Goal: Task Accomplishment & Management: Manage account settings

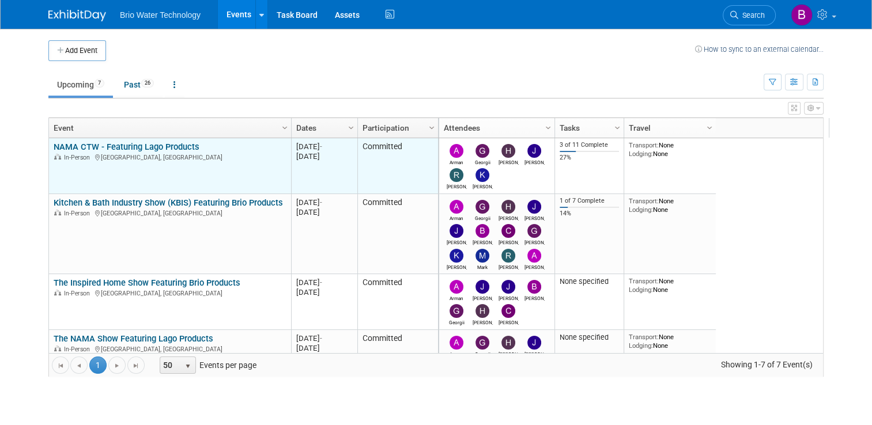
click at [128, 150] on link "NAMA CTW - Featuring Lago Products" at bounding box center [127, 147] width 146 height 10
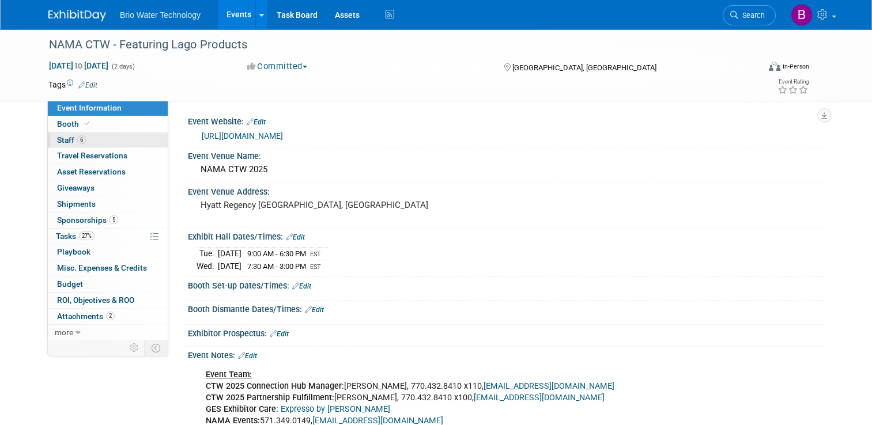
click at [62, 137] on span "Staff 6" at bounding box center [71, 139] width 29 height 9
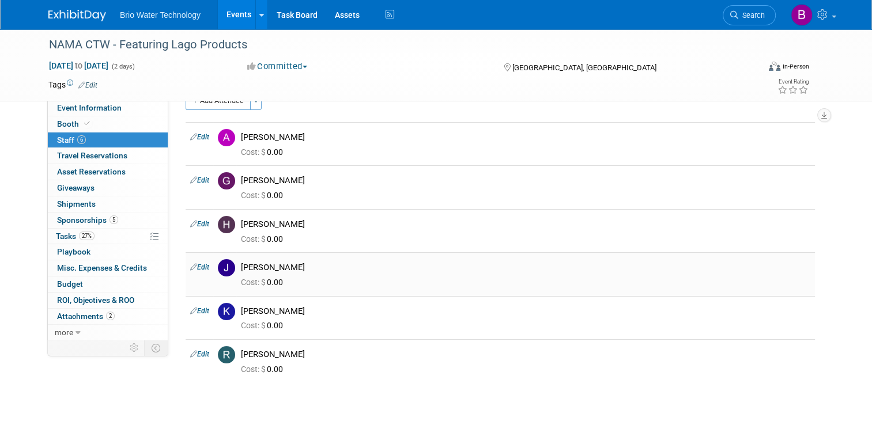
scroll to position [25, 0]
click at [197, 310] on link "Edit" at bounding box center [199, 311] width 19 height 8
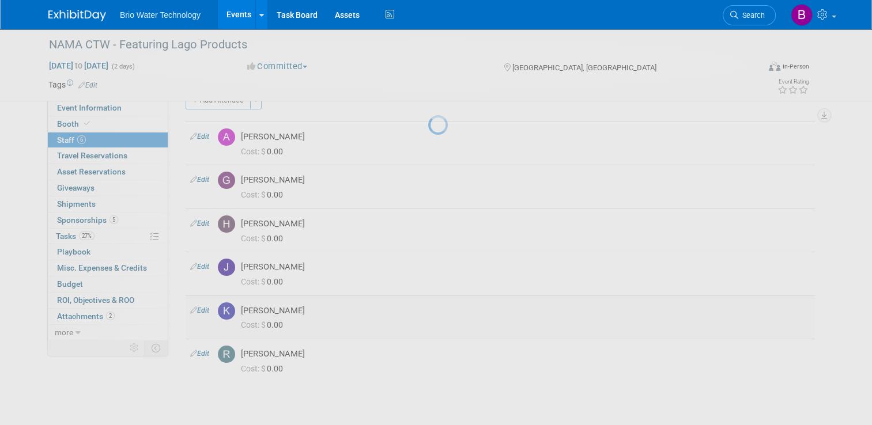
select select "eb3ac950-a29f-476f-8fa2-7fec04d84aeb"
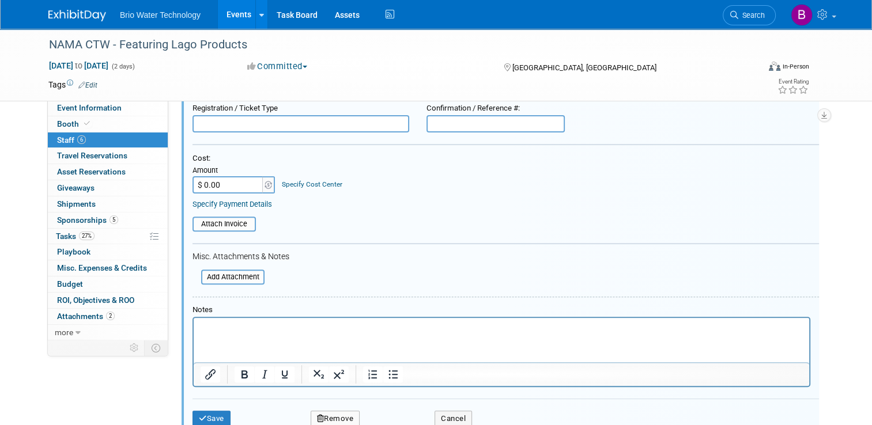
scroll to position [346, 0]
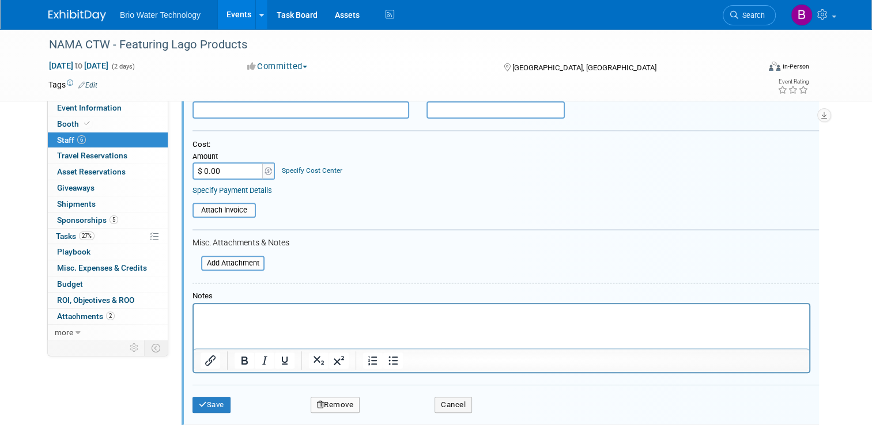
click at [326, 400] on button "Remove" at bounding box center [336, 405] width 50 height 16
click at [394, 413] on link "Yes" at bounding box center [398, 411] width 33 height 18
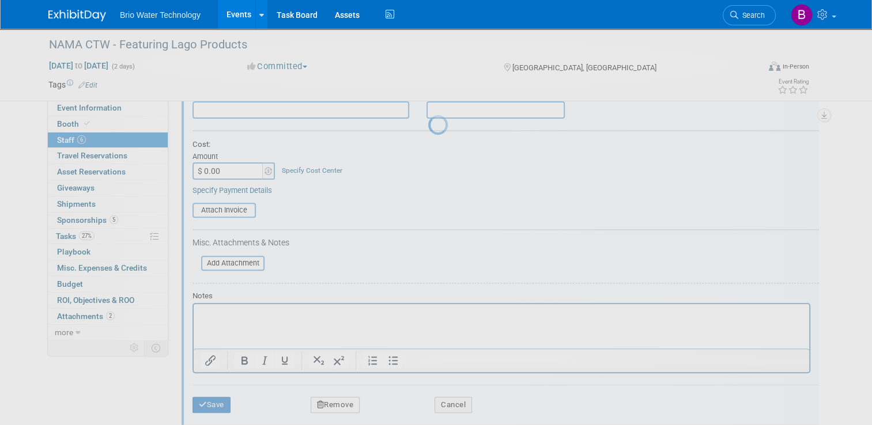
scroll to position [73, 0]
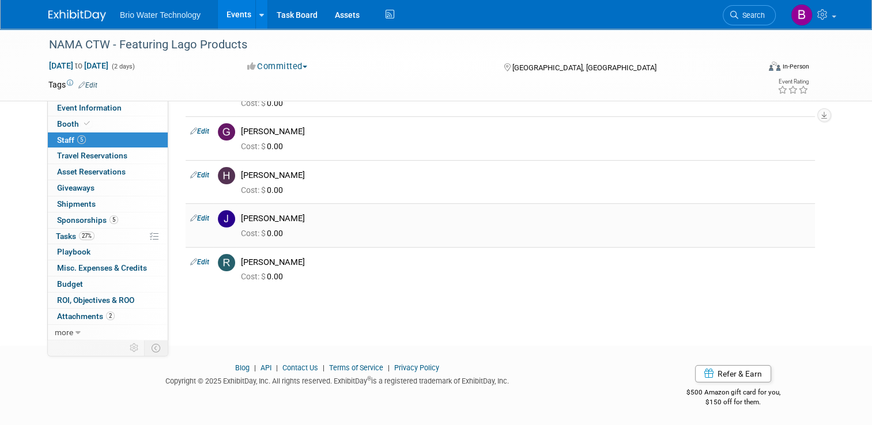
click at [199, 220] on link "Edit" at bounding box center [199, 218] width 19 height 8
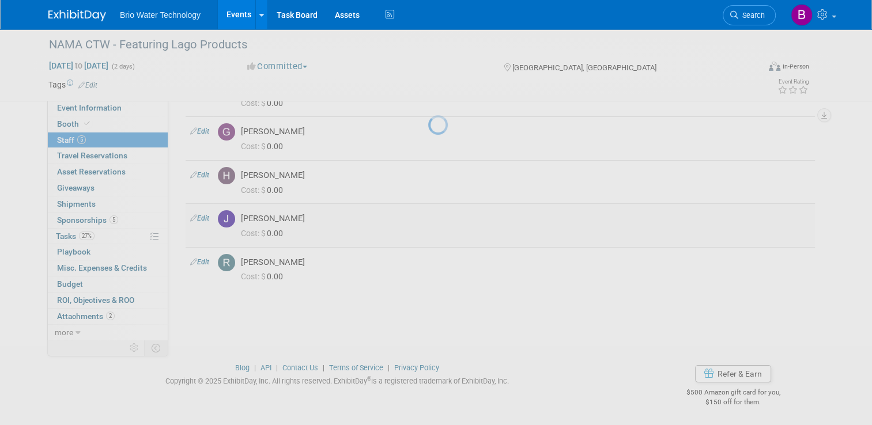
select select "5d1aff65-c33c-44bc-adf2-2b71eb06eb30"
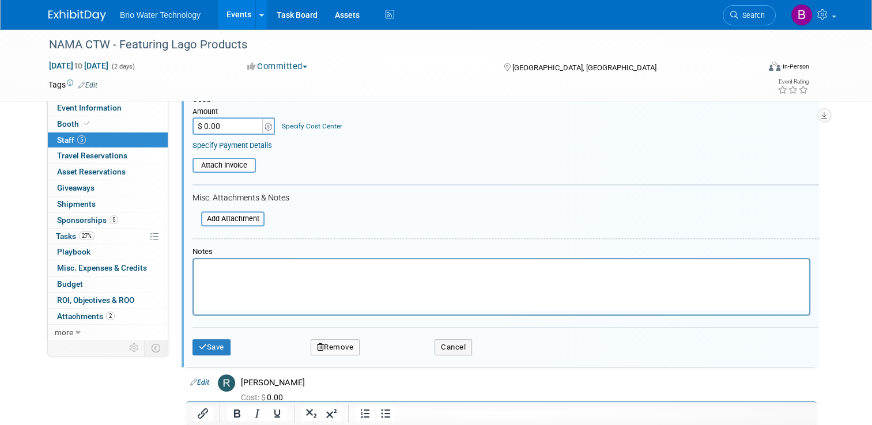
scroll to position [356, 0]
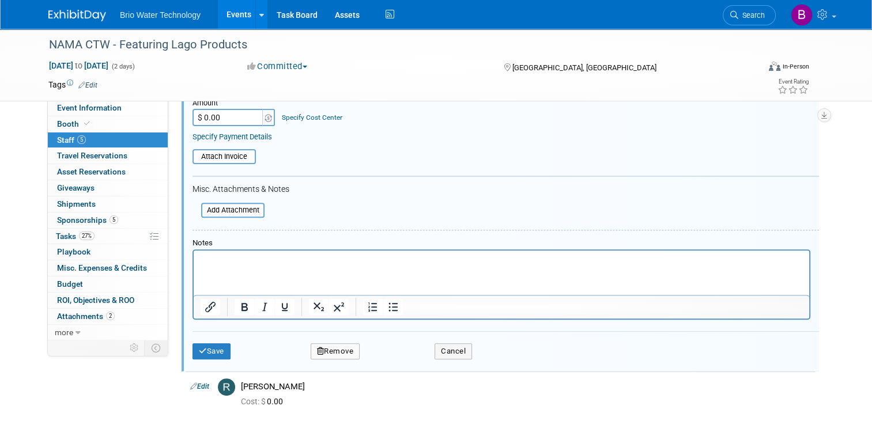
click at [326, 350] on button "Remove" at bounding box center [336, 352] width 50 height 16
click at [392, 357] on link "Yes" at bounding box center [398, 358] width 33 height 18
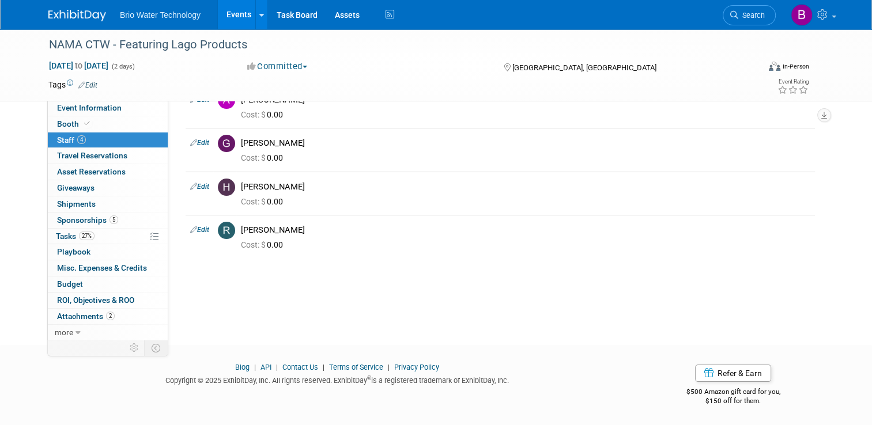
scroll to position [0, 0]
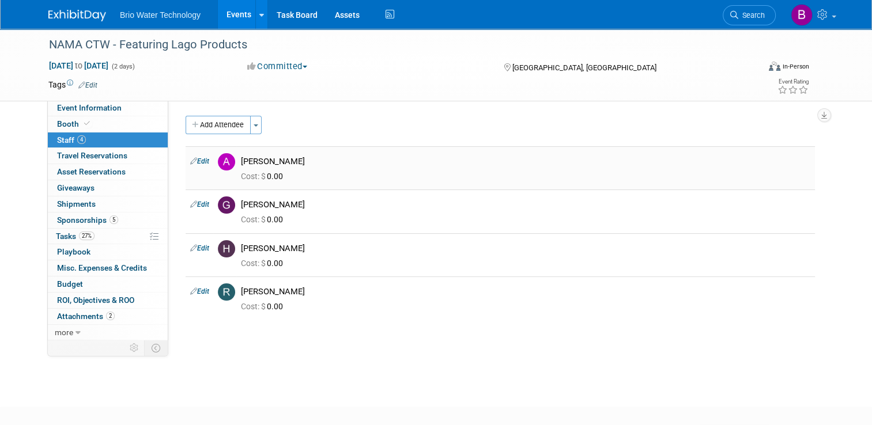
click at [194, 161] on link "Edit" at bounding box center [199, 161] width 19 height 8
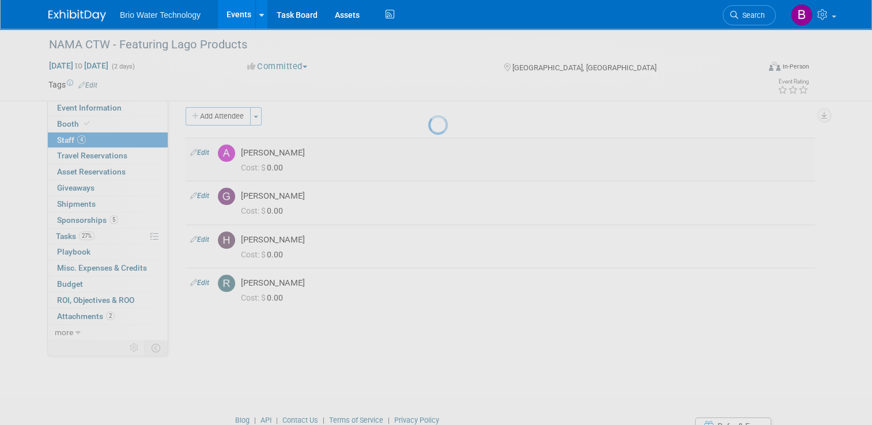
select select "50f6da50-78ae-4b10-b432-77dd1763d0c2"
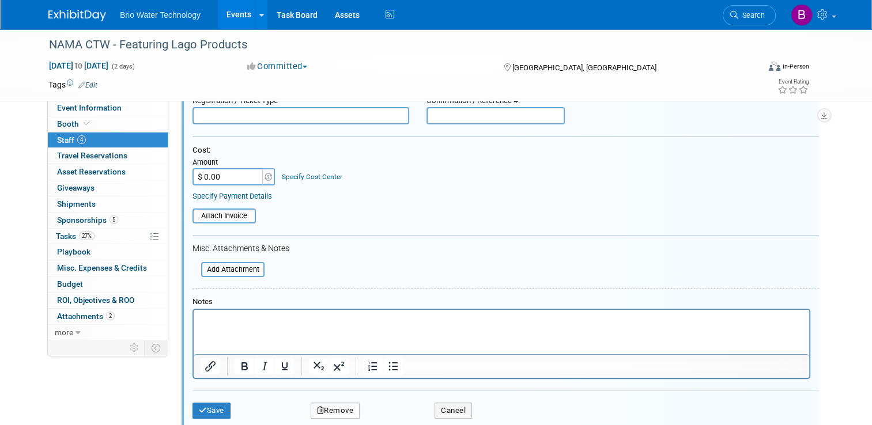
scroll to position [196, 0]
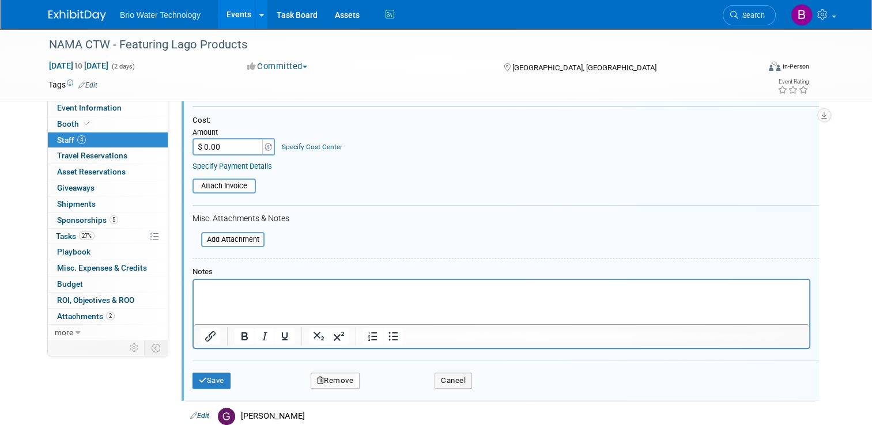
click at [333, 375] on button "Remove" at bounding box center [336, 381] width 50 height 16
click at [396, 386] on link "Yes" at bounding box center [398, 387] width 33 height 18
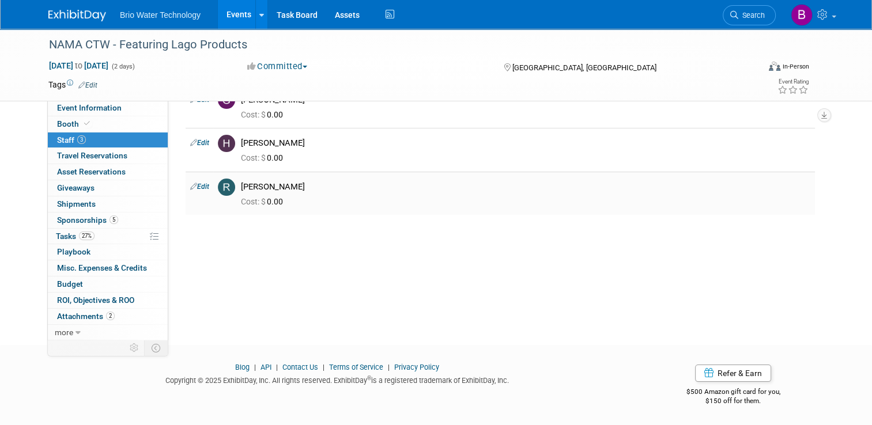
scroll to position [0, 0]
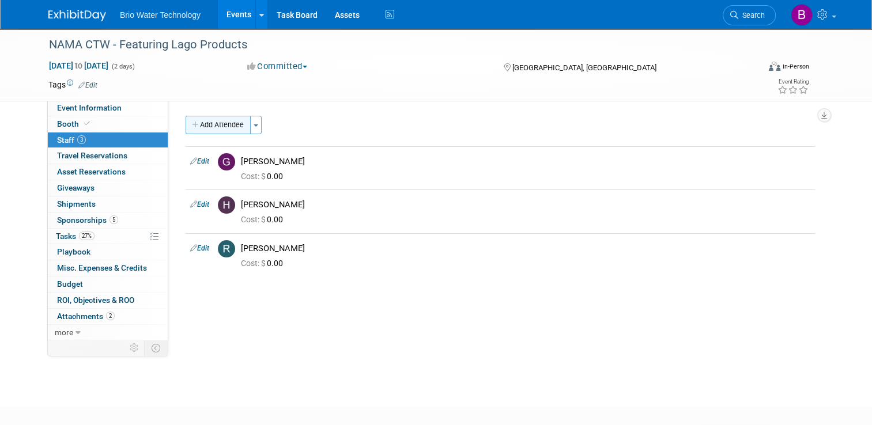
click at [232, 125] on button "Add Attendee" at bounding box center [218, 125] width 65 height 18
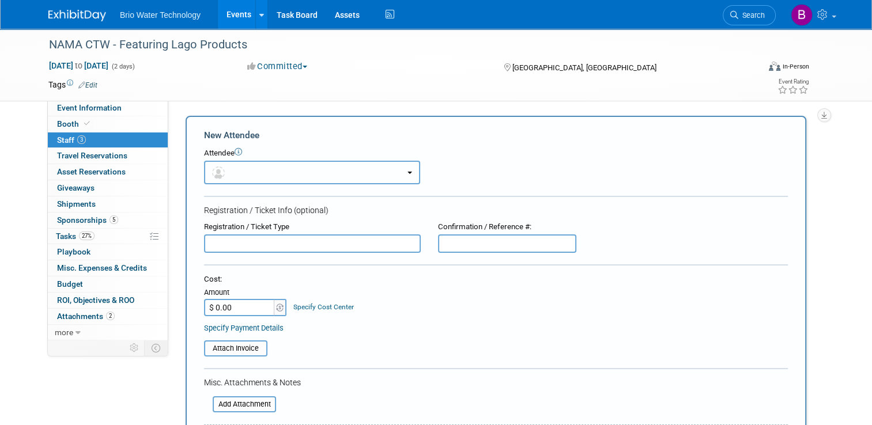
click at [365, 167] on button "button" at bounding box center [312, 173] width 216 height 24
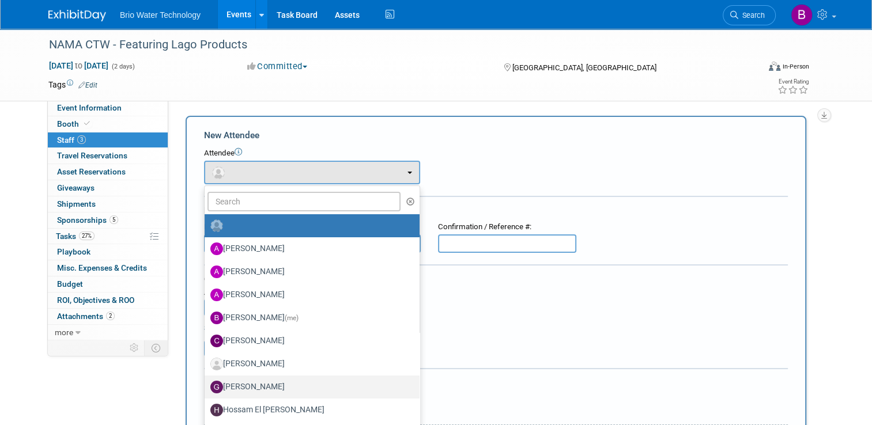
click at [281, 384] on label "Giancarlo Barzotti" at bounding box center [309, 387] width 198 height 18
click at [206, 384] on input "[PERSON_NAME]" at bounding box center [202, 385] width 7 height 7
select select "949769f8-c925-4411-8031-8fb2292f3f5e"
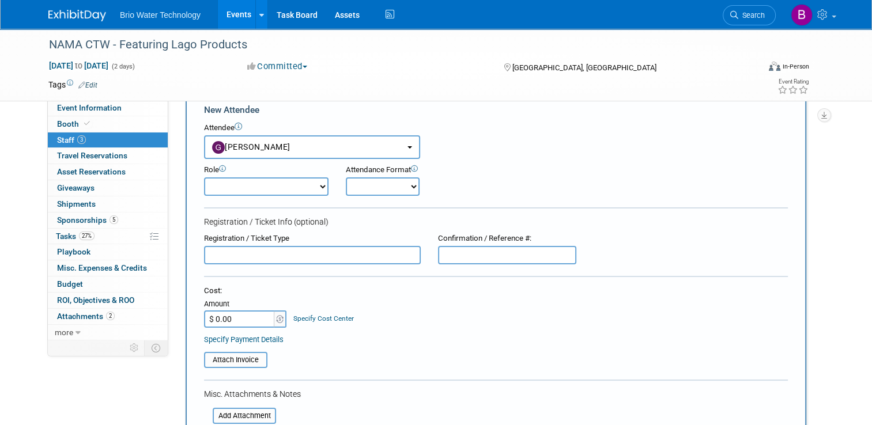
scroll to position [25, 0]
click at [316, 188] on select "Demonstrator Host Planner Presenter Sales Representative Set-up/Dismantle Crew …" at bounding box center [266, 187] width 125 height 18
select select "4"
click at [204, 178] on select "Demonstrator Host Planner Presenter Sales Representative Set-up/Dismantle Crew …" at bounding box center [266, 187] width 125 height 18
click at [404, 186] on select "Onsite Remote" at bounding box center [383, 187] width 74 height 18
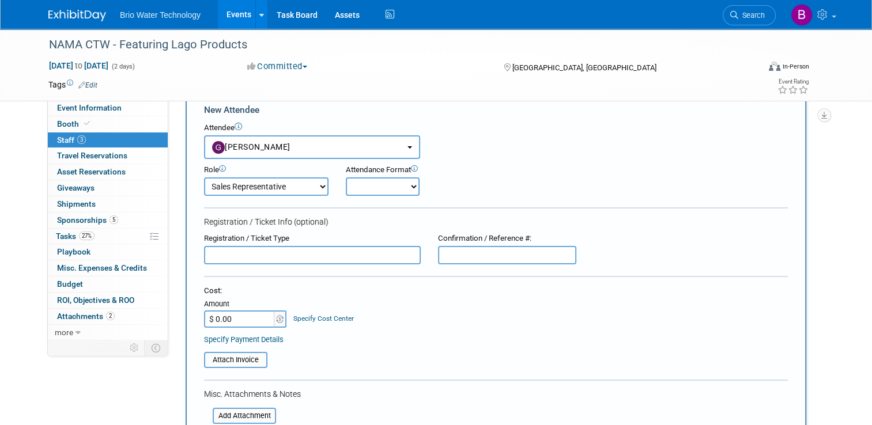
select select "1"
click at [346, 178] on select "Onsite Remote" at bounding box center [383, 187] width 74 height 18
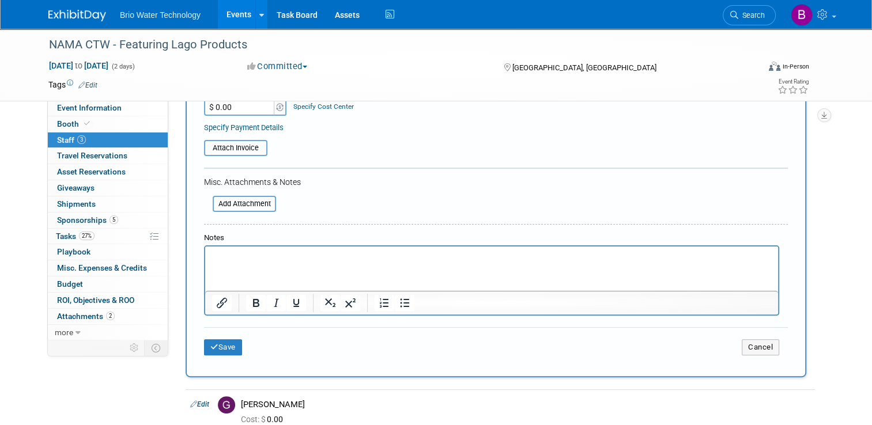
scroll to position [238, 0]
click at [221, 344] on button "Save" at bounding box center [223, 348] width 38 height 16
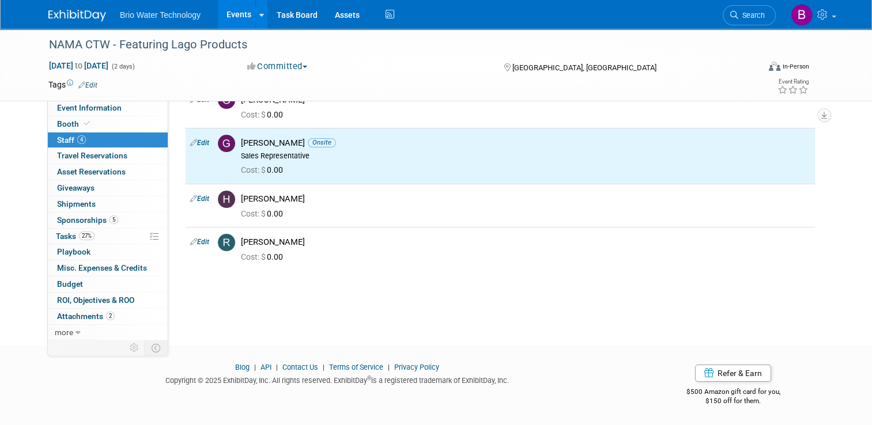
scroll to position [0, 0]
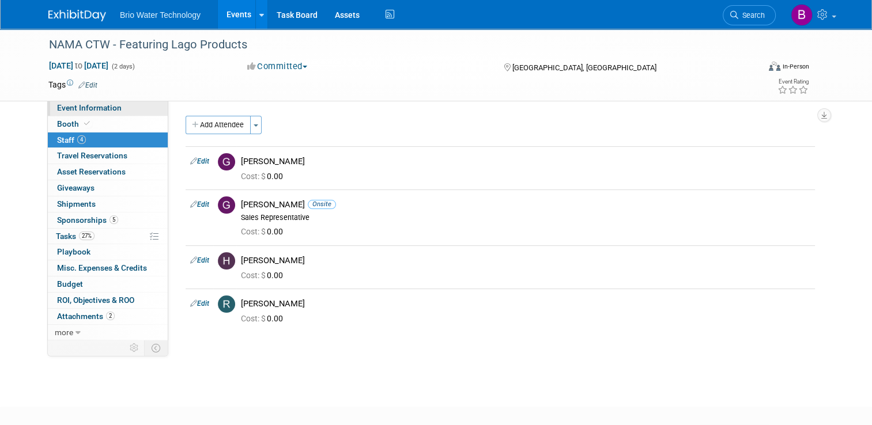
click at [108, 107] on span "Event Information" at bounding box center [89, 107] width 65 height 9
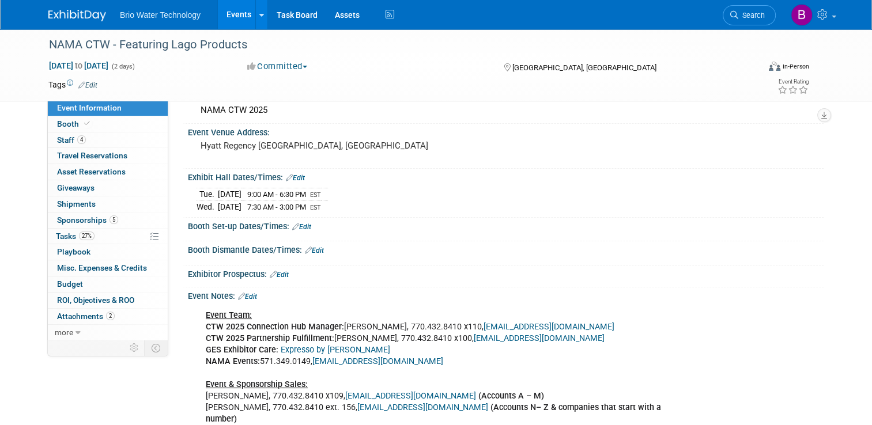
scroll to position [55, 0]
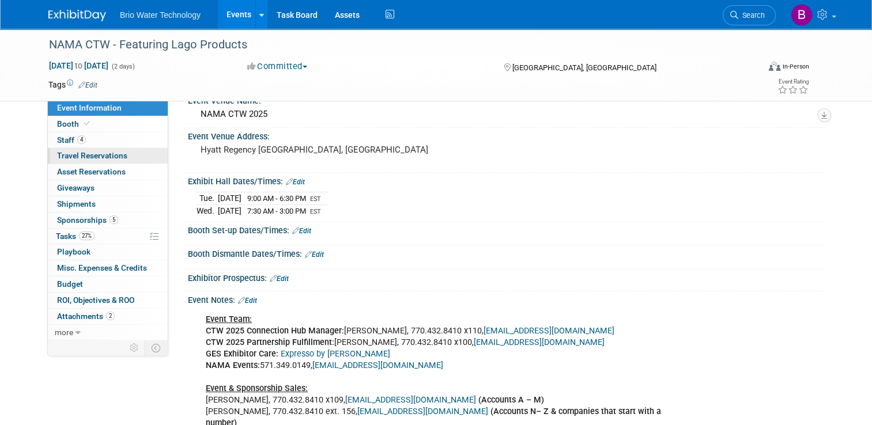
click at [100, 160] on span "Travel Reservations 0" at bounding box center [92, 155] width 70 height 9
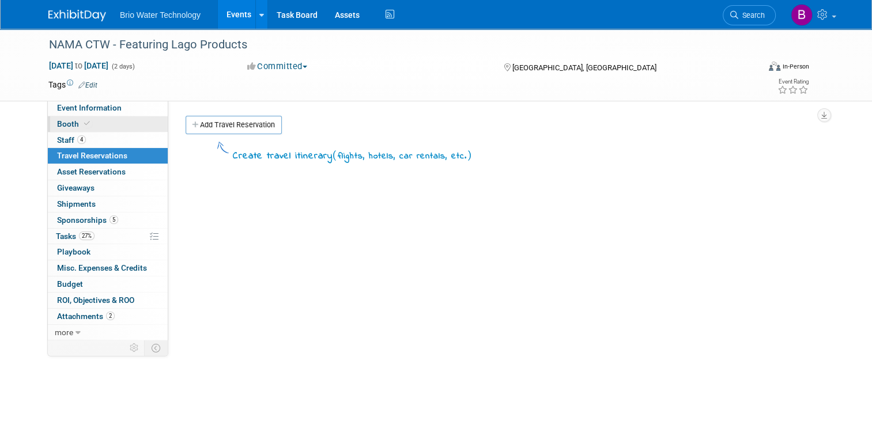
click at [112, 123] on link "Booth" at bounding box center [108, 124] width 120 height 16
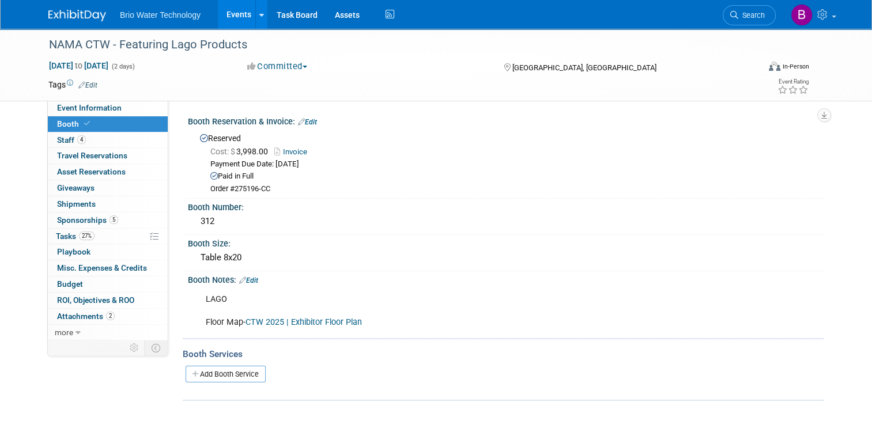
click at [714, 317] on div "LAGO Floor Map- CTW 2025 | Exhibitor Floor Plan X" at bounding box center [506, 310] width 636 height 50
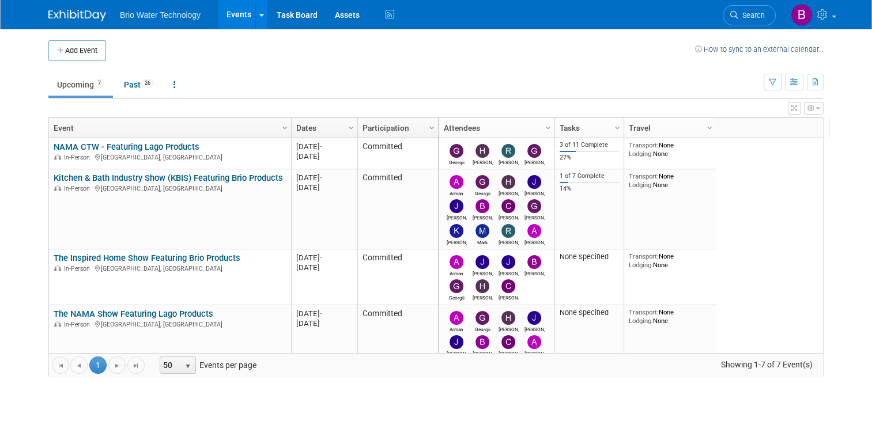
click at [104, 148] on link "NAMA CTW - Featuring Lago Products" at bounding box center [127, 147] width 146 height 10
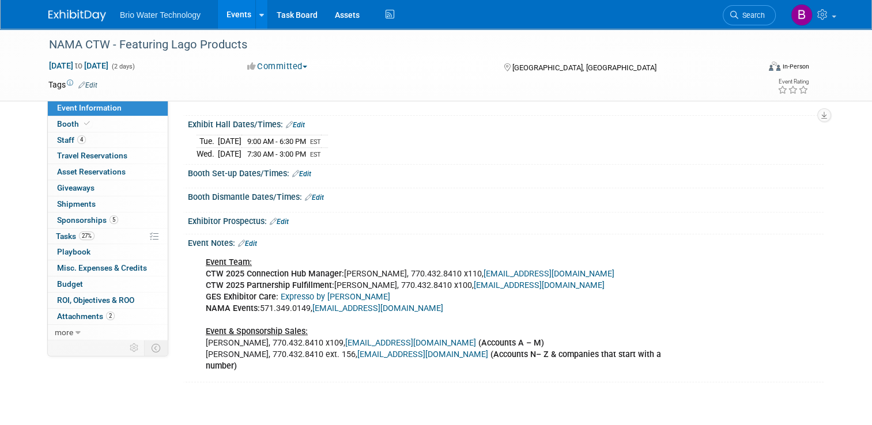
scroll to position [115, 0]
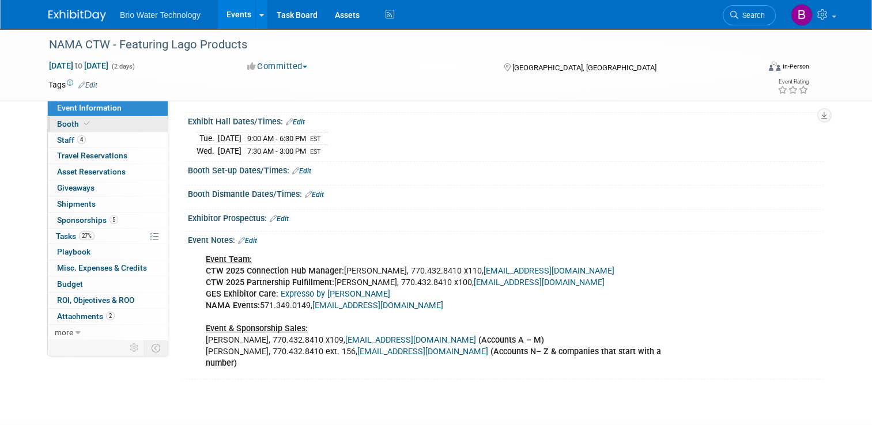
click at [57, 120] on span "Booth" at bounding box center [74, 123] width 35 height 9
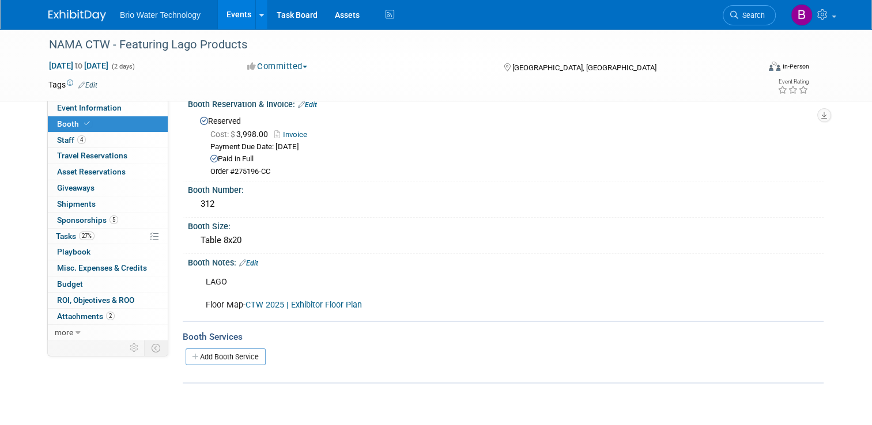
scroll to position [0, 0]
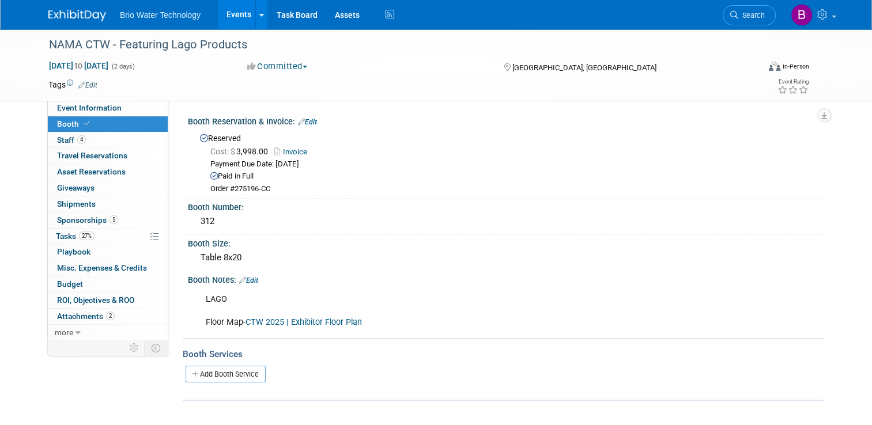
click at [309, 119] on link "Edit" at bounding box center [307, 122] width 19 height 8
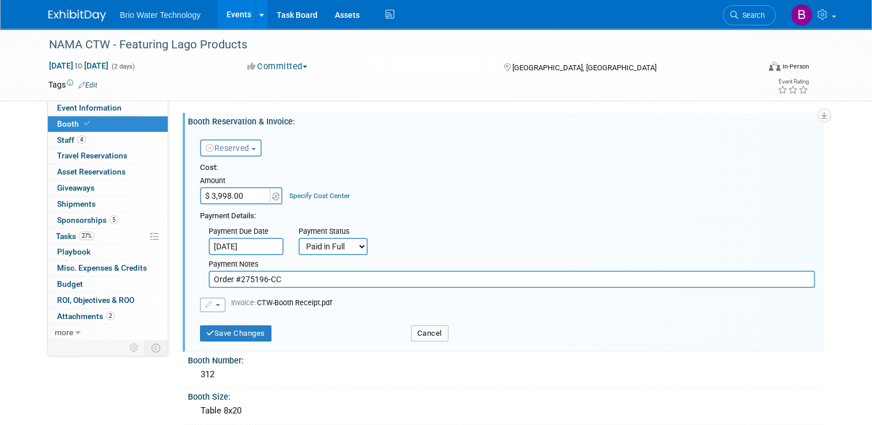
click at [437, 332] on button "Cancel" at bounding box center [429, 334] width 37 height 16
